Goal: Check status: Check status

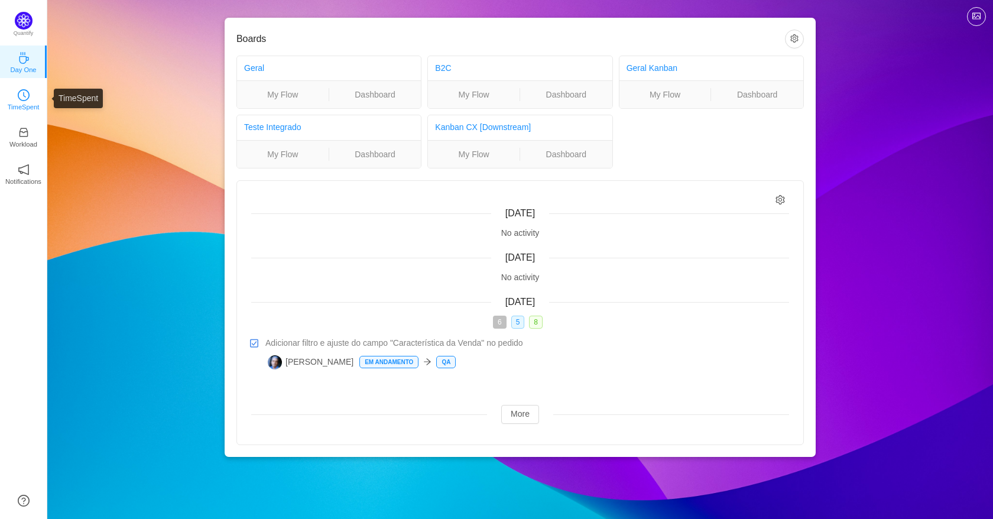
click at [21, 100] on icon "icon: clock-circle" at bounding box center [24, 95] width 12 height 12
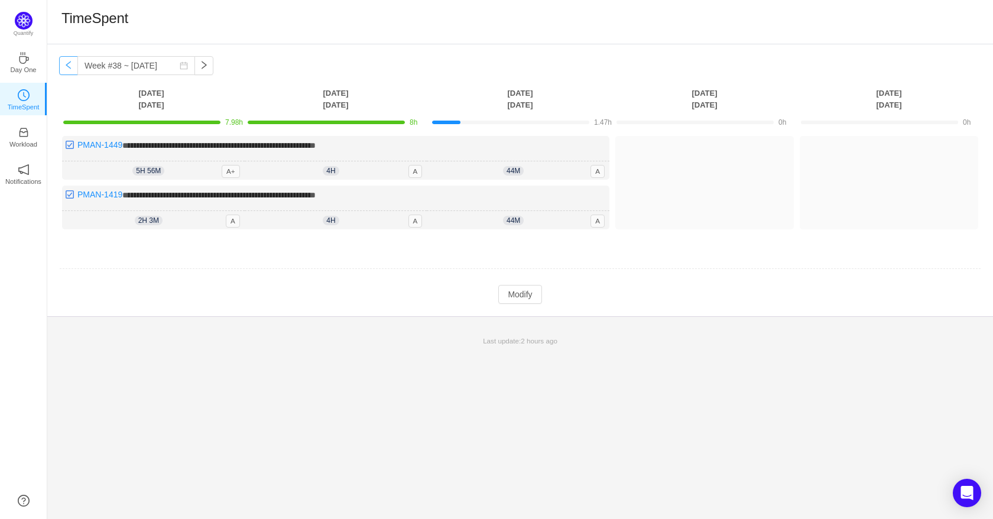
click at [66, 67] on button "button" at bounding box center [68, 65] width 19 height 19
type input "Week #37 ~ [DATE]"
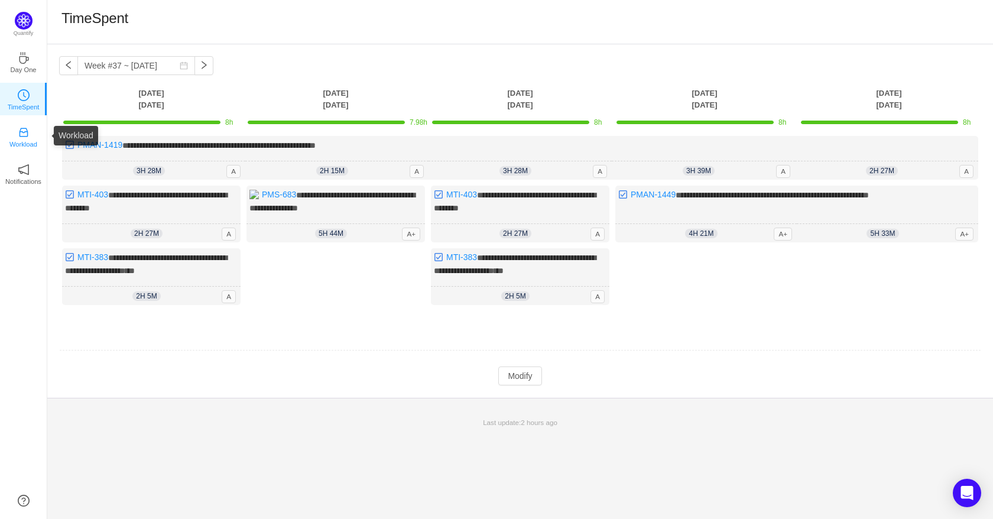
click at [22, 140] on p "Workload" at bounding box center [23, 144] width 28 height 11
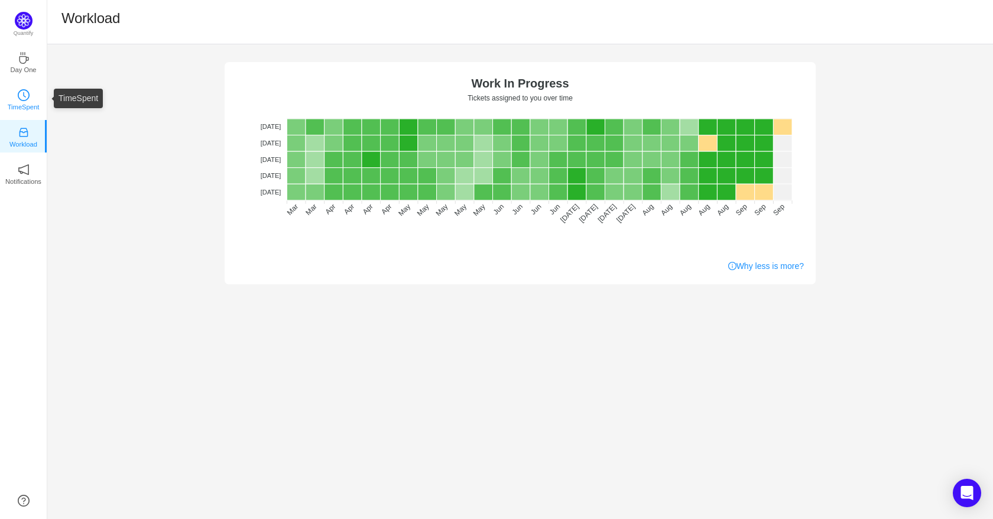
click at [14, 105] on p "TimeSpent" at bounding box center [24, 107] width 32 height 11
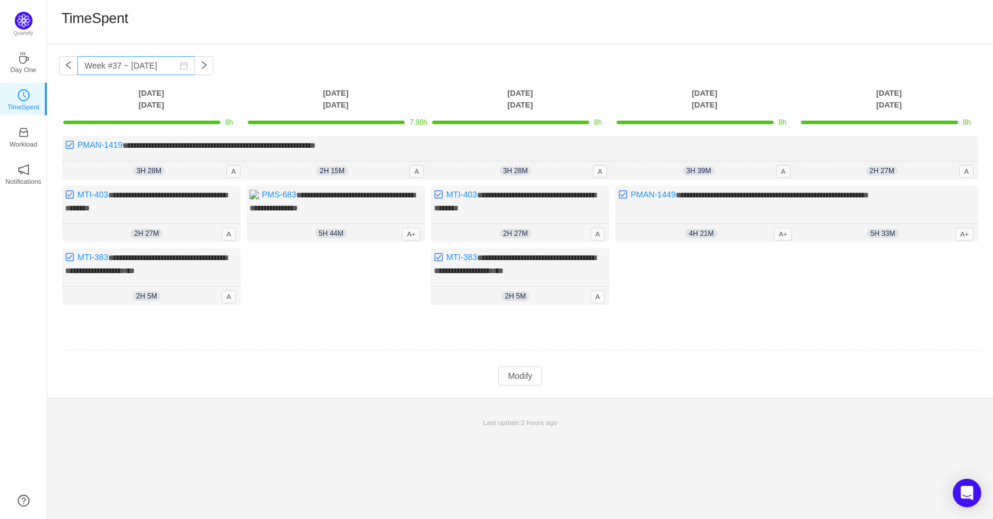
click at [186, 66] on icon "icon: calendar" at bounding box center [184, 65] width 8 height 8
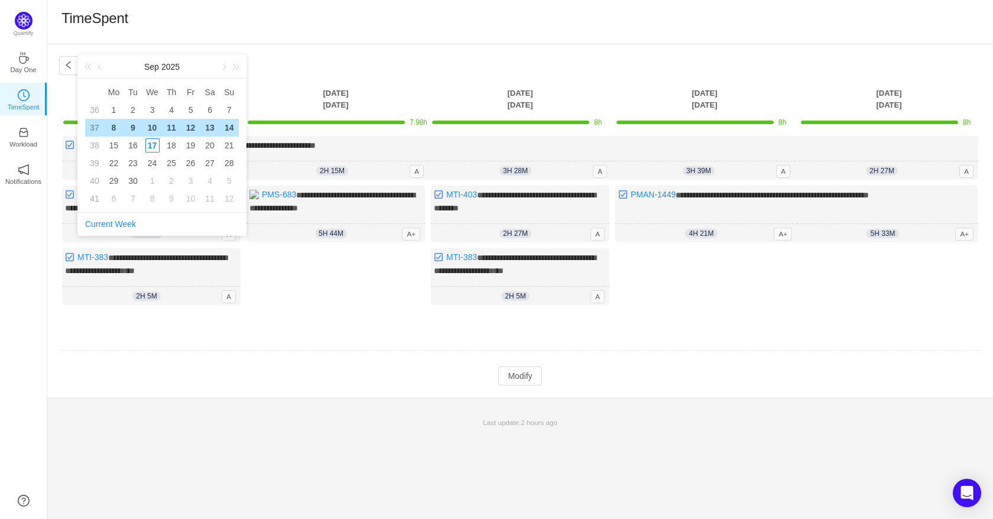
click at [186, 66] on div "[DATE]" at bounding box center [162, 67] width 168 height 24
click at [267, 41] on div "TimeSpent" at bounding box center [520, 22] width 946 height 44
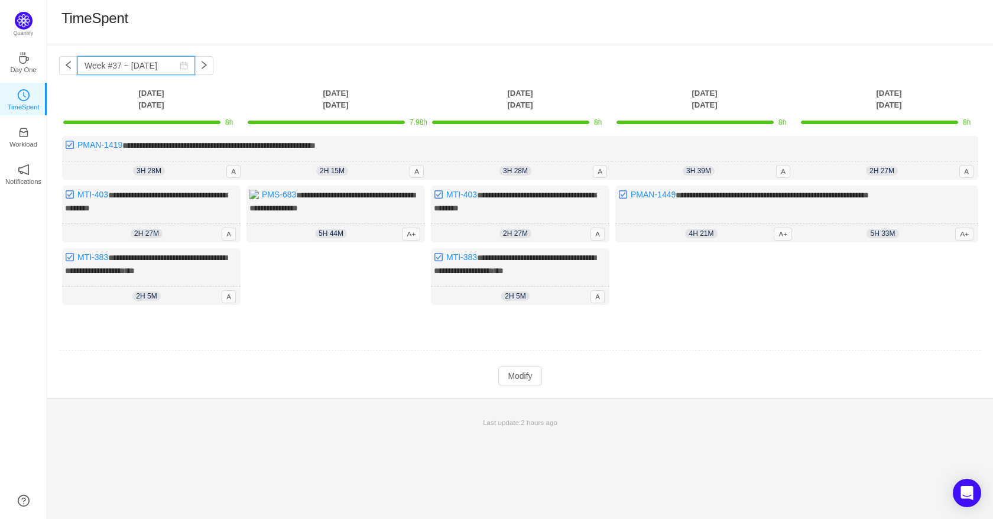
click at [100, 64] on input "Week #37 ~ [DATE]" at bounding box center [136, 65] width 118 height 19
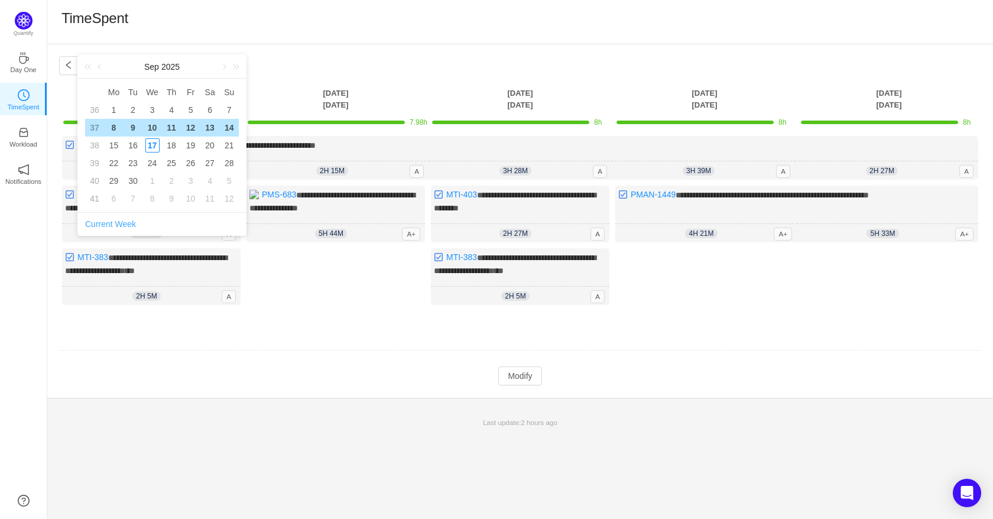
click at [103, 222] on link "Current Week" at bounding box center [110, 223] width 51 height 9
type input "Week #38 ~ [DATE]"
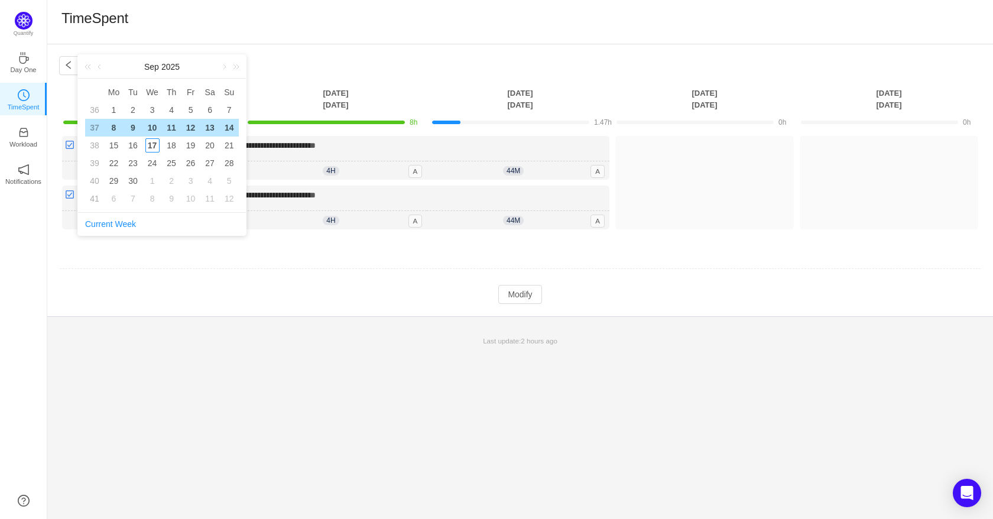
click at [298, 15] on div "TimeSpent" at bounding box center [519, 21] width 917 height 25
